Goal: Information Seeking & Learning: Learn about a topic

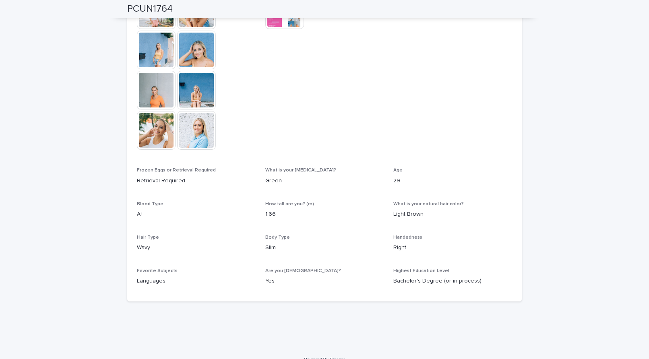
scroll to position [198, 0]
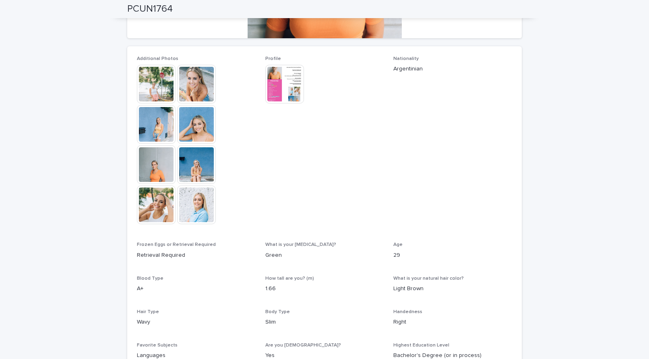
click at [163, 91] on img at bounding box center [156, 84] width 39 height 39
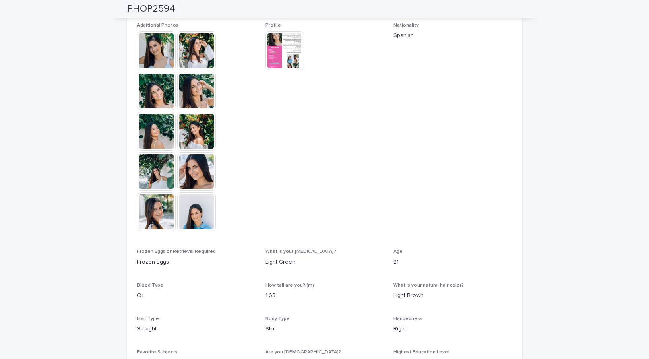
scroll to position [216, 0]
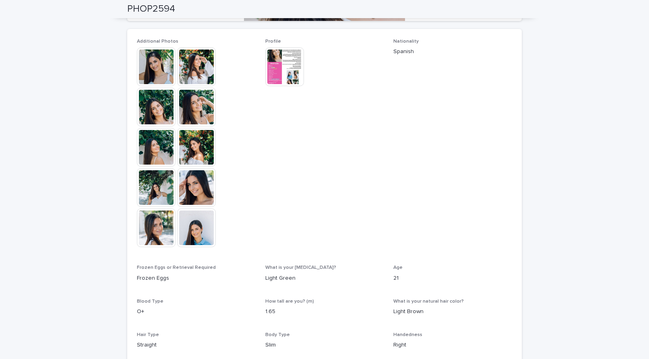
click at [165, 69] on img at bounding box center [156, 66] width 39 height 39
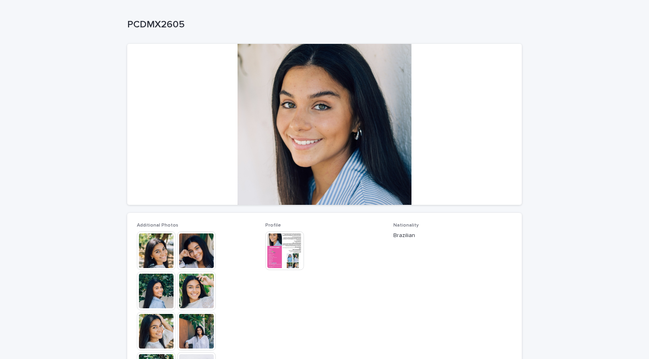
scroll to position [99, 0]
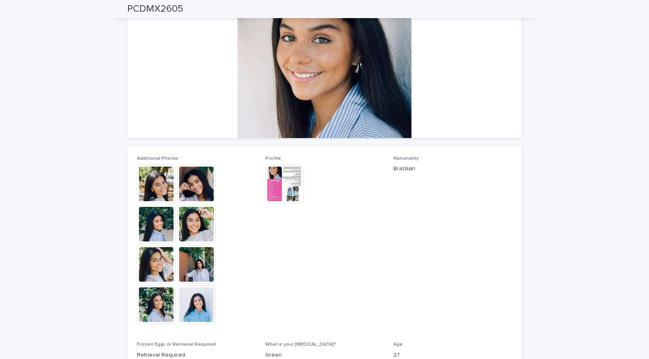
click at [152, 177] on img at bounding box center [156, 184] width 39 height 39
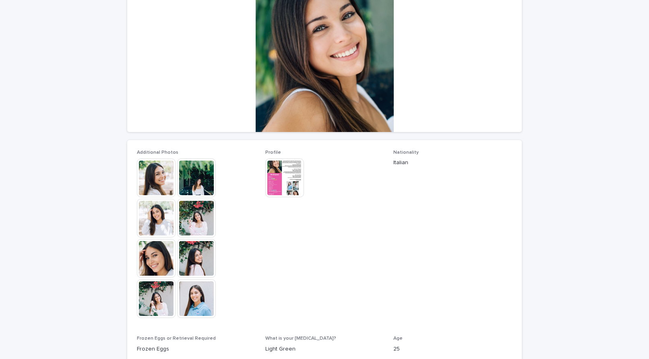
scroll to position [132, 0]
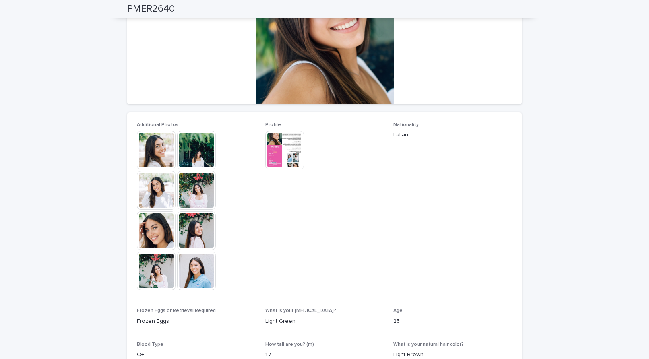
click at [161, 154] on img at bounding box center [156, 150] width 39 height 39
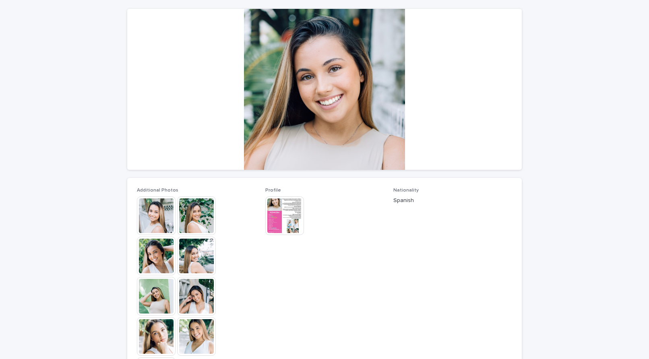
scroll to position [70, 0]
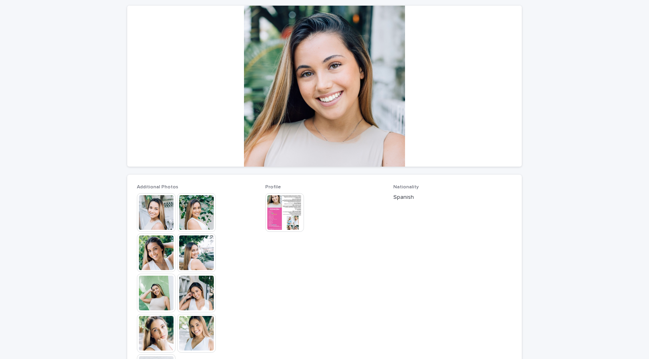
click at [163, 210] on img at bounding box center [156, 212] width 39 height 39
